Goal: Check status

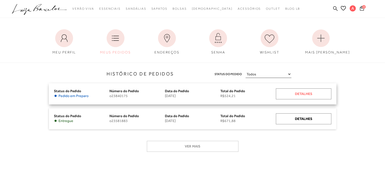
click at [321, 95] on div "Detalhes" at bounding box center [304, 93] width 56 height 11
